Goal: Task Accomplishment & Management: Use online tool/utility

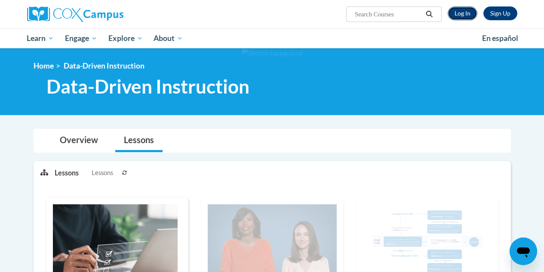
click at [460, 14] on link "Log In" at bounding box center [463, 13] width 30 height 14
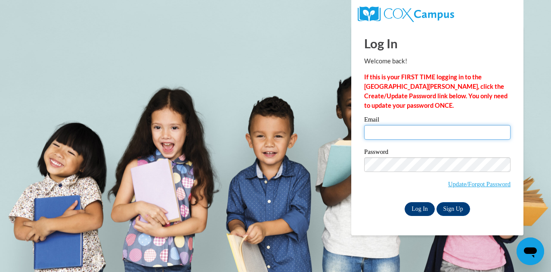
type input "lgresham@tiger.brenau.edu"
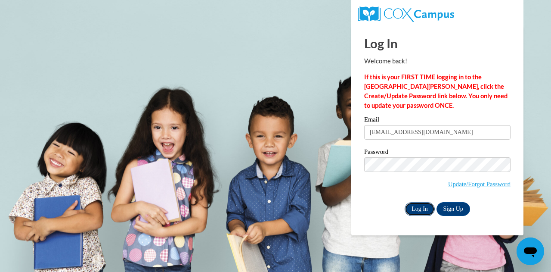
click at [428, 207] on input "Log In" at bounding box center [420, 209] width 30 height 14
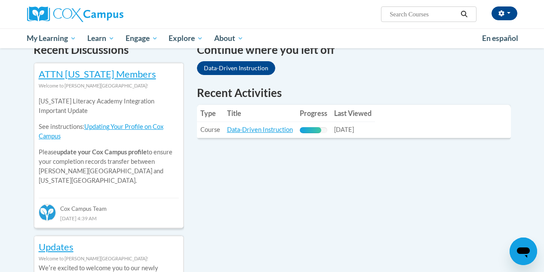
scroll to position [311, 0]
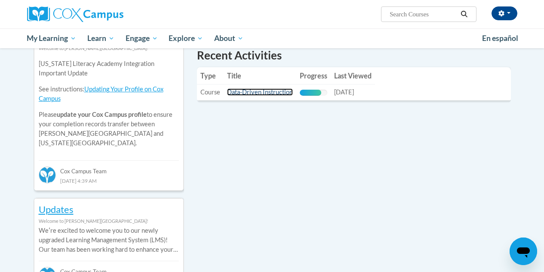
click at [243, 94] on link "Data-Driven Instruction" at bounding box center [260, 91] width 66 height 7
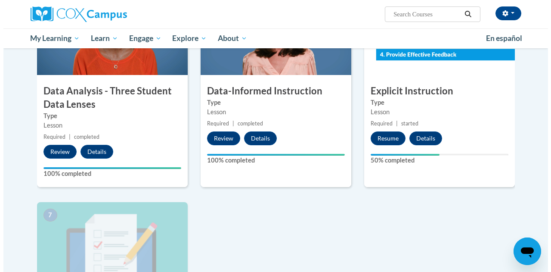
scroll to position [448, 0]
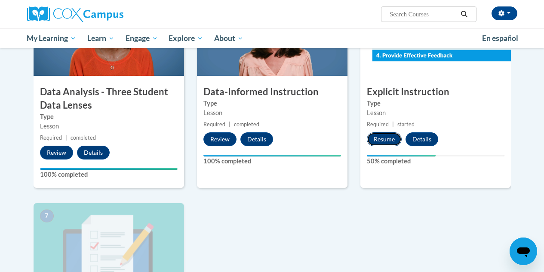
click at [371, 137] on button "Resume" at bounding box center [384, 139] width 35 height 14
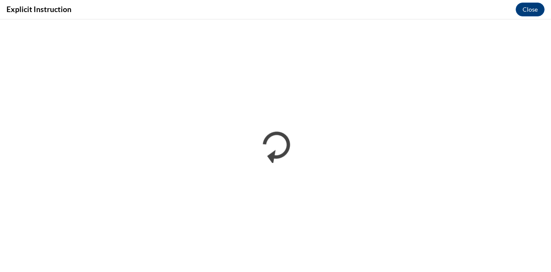
scroll to position [0, 0]
